Goal: Task Accomplishment & Management: Complete application form

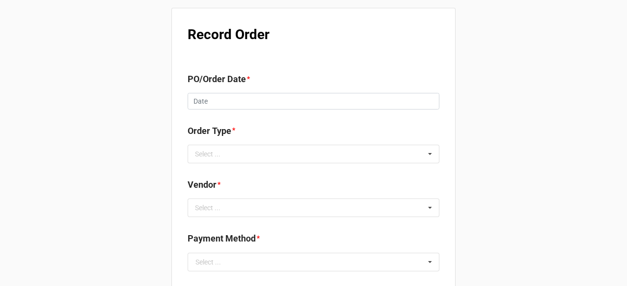
click at [230, 90] on div "PO/Order Date *" at bounding box center [314, 82] width 252 height 21
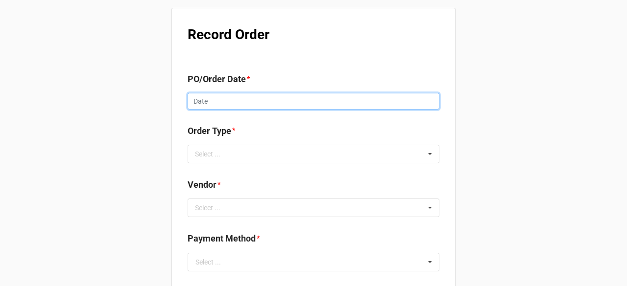
click at [231, 103] on input "text" at bounding box center [314, 101] width 252 height 17
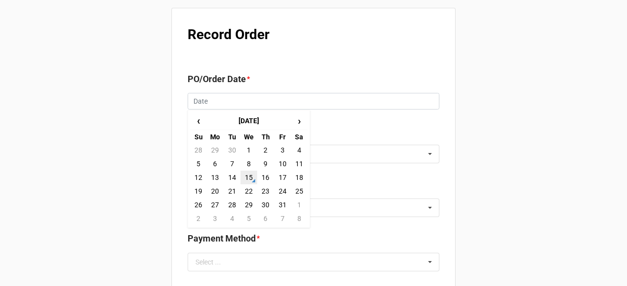
click at [249, 177] on td "15" at bounding box center [248, 178] width 17 height 14
type input "[DATE]"
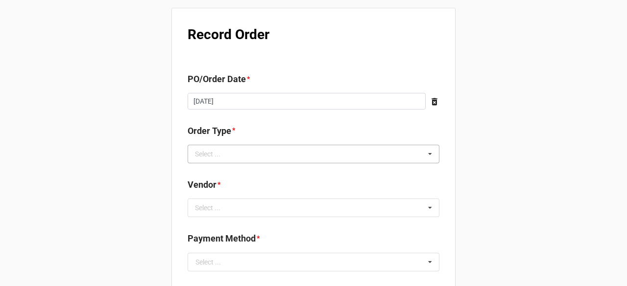
click at [264, 153] on div "Select ... Inventory Replenishment Item Requested Associated with a Specific Job" at bounding box center [314, 154] width 252 height 19
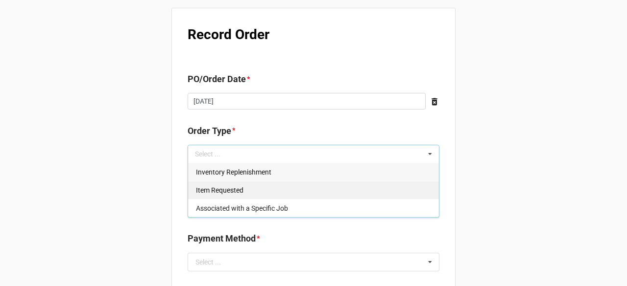
click at [254, 173] on span "Inventory Replenishment" at bounding box center [233, 172] width 75 height 8
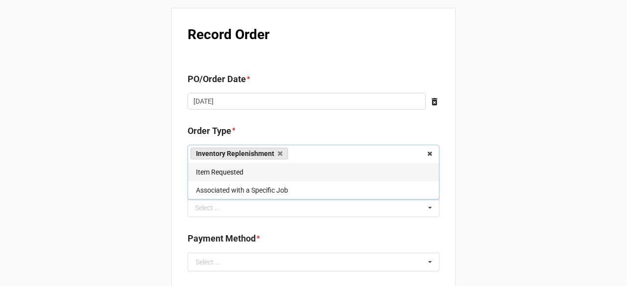
click at [277, 204] on div "Select ... No results found." at bounding box center [314, 208] width 252 height 19
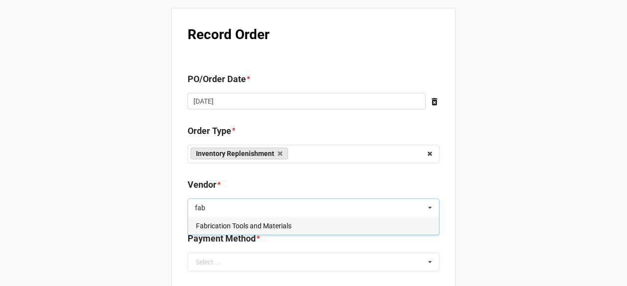
type input "fab"
click at [259, 231] on div "Fabrication Tools and Materials" at bounding box center [313, 226] width 251 height 18
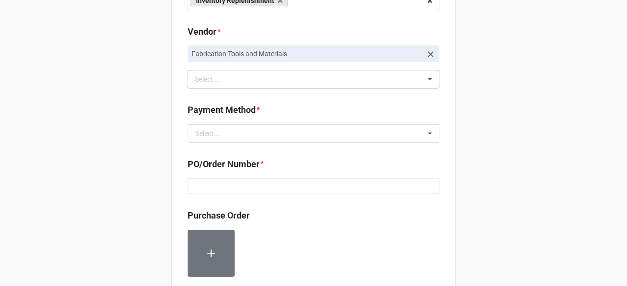
scroll to position [196, 0]
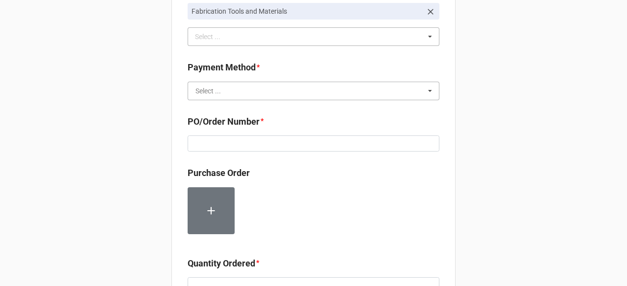
click at [300, 93] on input "text" at bounding box center [314, 91] width 251 height 18
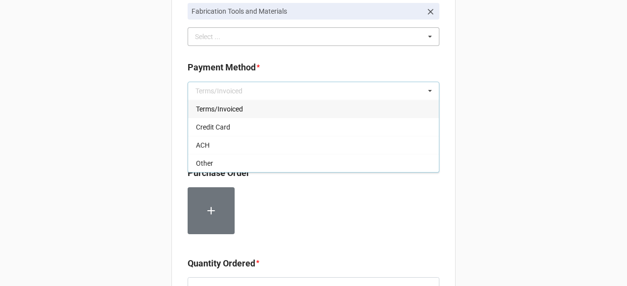
click at [263, 107] on div "Terms/Invoiced" at bounding box center [313, 109] width 251 height 18
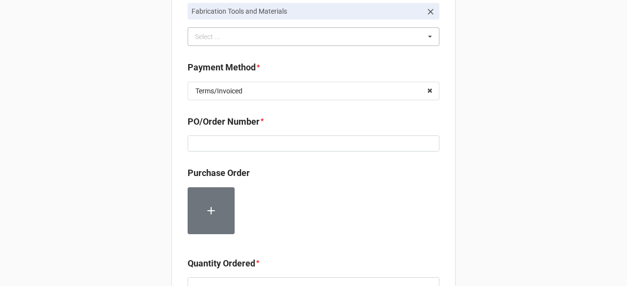
click at [443, 121] on div "Record Order PO/Order Date * [DATE] ‹ [DATE] › Su Mo Tu We Th Fr Sa 28 29 30 1 …" at bounding box center [313, 188] width 284 height 753
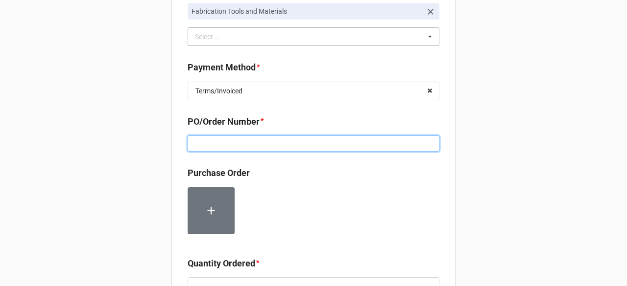
click at [274, 147] on input at bounding box center [314, 144] width 252 height 17
paste input "160127"
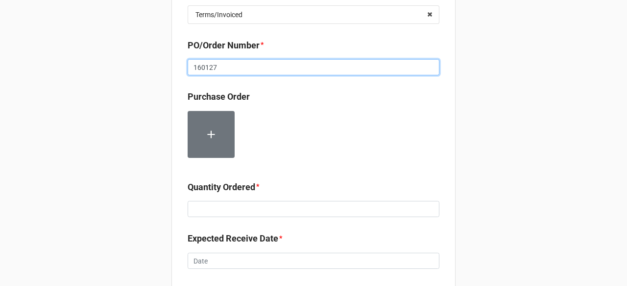
scroll to position [392, 0]
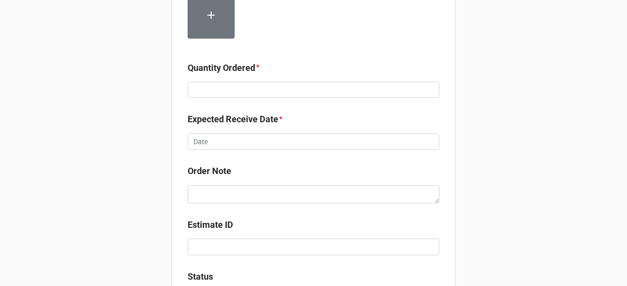
type input "160127"
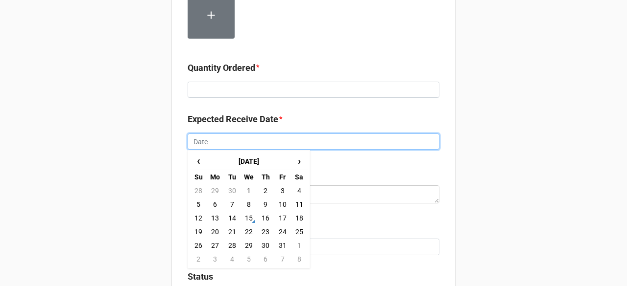
click at [245, 144] on input "text" at bounding box center [314, 142] width 252 height 17
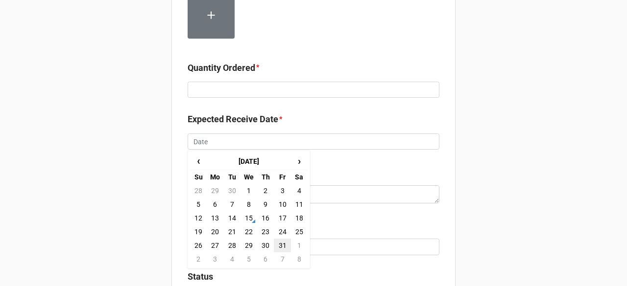
click at [277, 245] on td "31" at bounding box center [282, 246] width 17 height 14
type input "[DATE]"
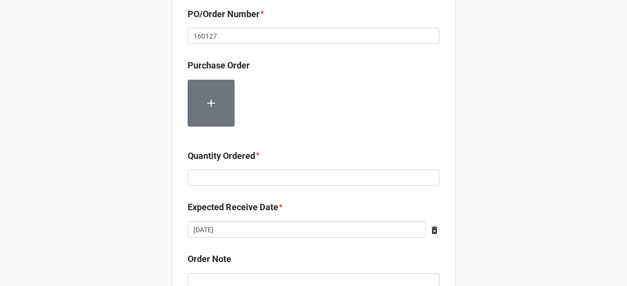
scroll to position [293, 0]
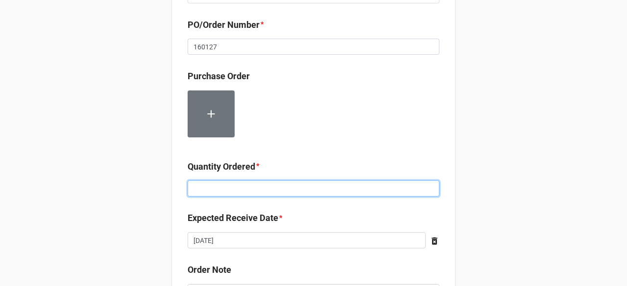
click at [242, 188] on input at bounding box center [314, 189] width 252 height 17
type input "2500"
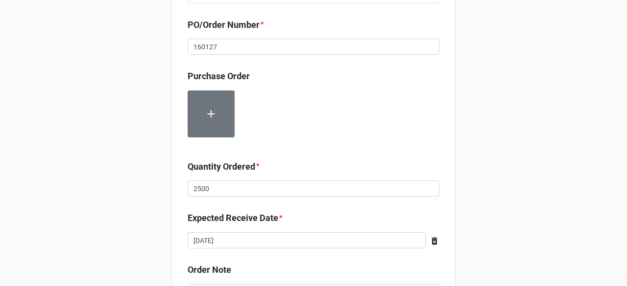
click at [594, 139] on div "Record Order PO/Order Date * [DATE] ‹ [DATE] › Su Mo Tu We Th Fr Sa 28 29 30 1 …" at bounding box center [313, 95] width 627 height 776
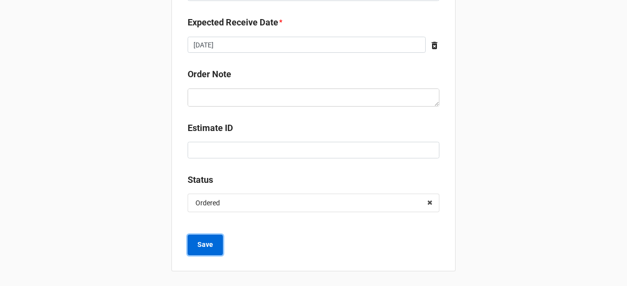
click at [209, 245] on b "Save" at bounding box center [205, 245] width 16 height 10
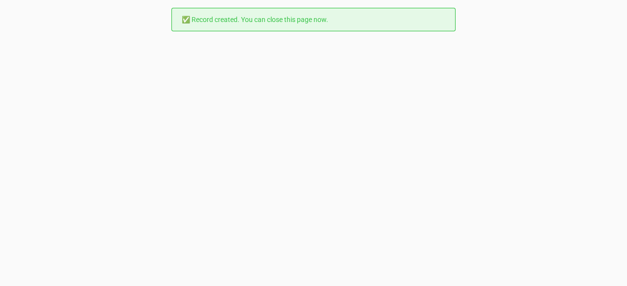
scroll to position [0, 0]
